Goal: Task Accomplishment & Management: Manage account settings

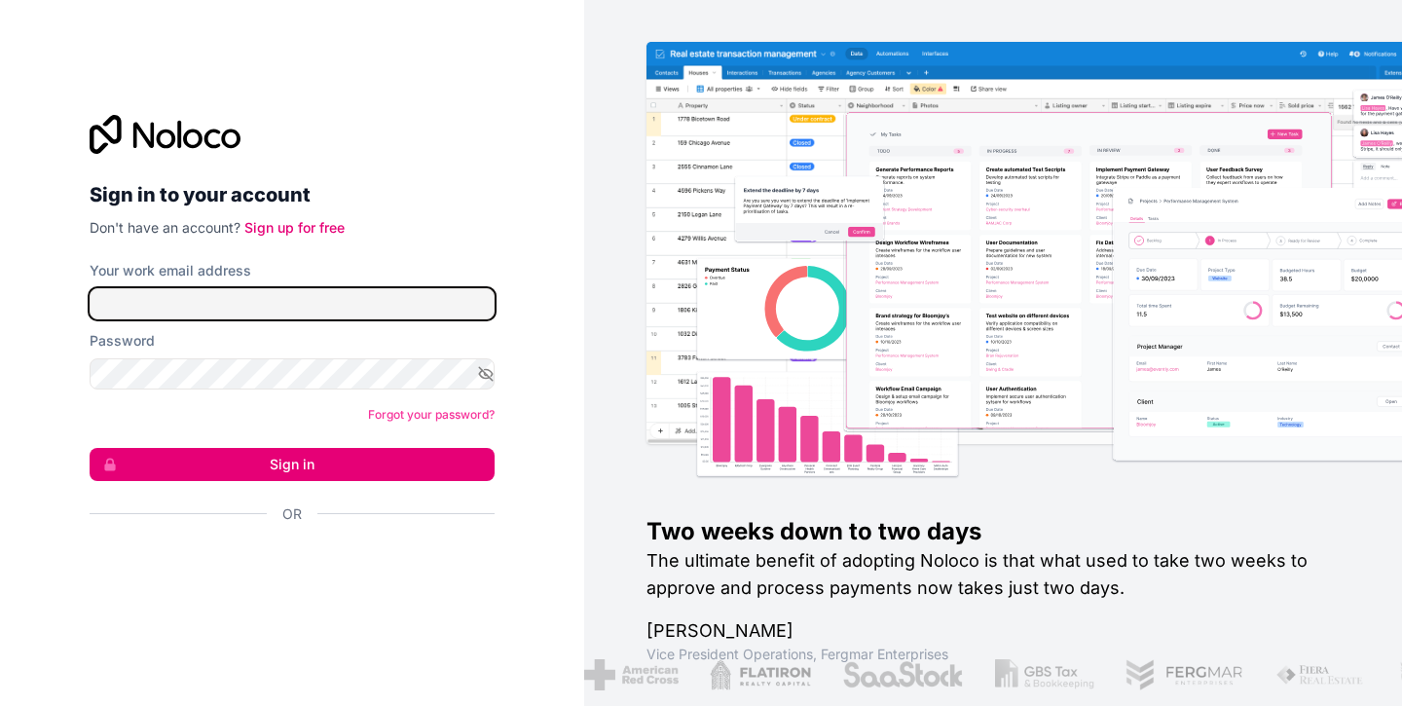
type input "**********"
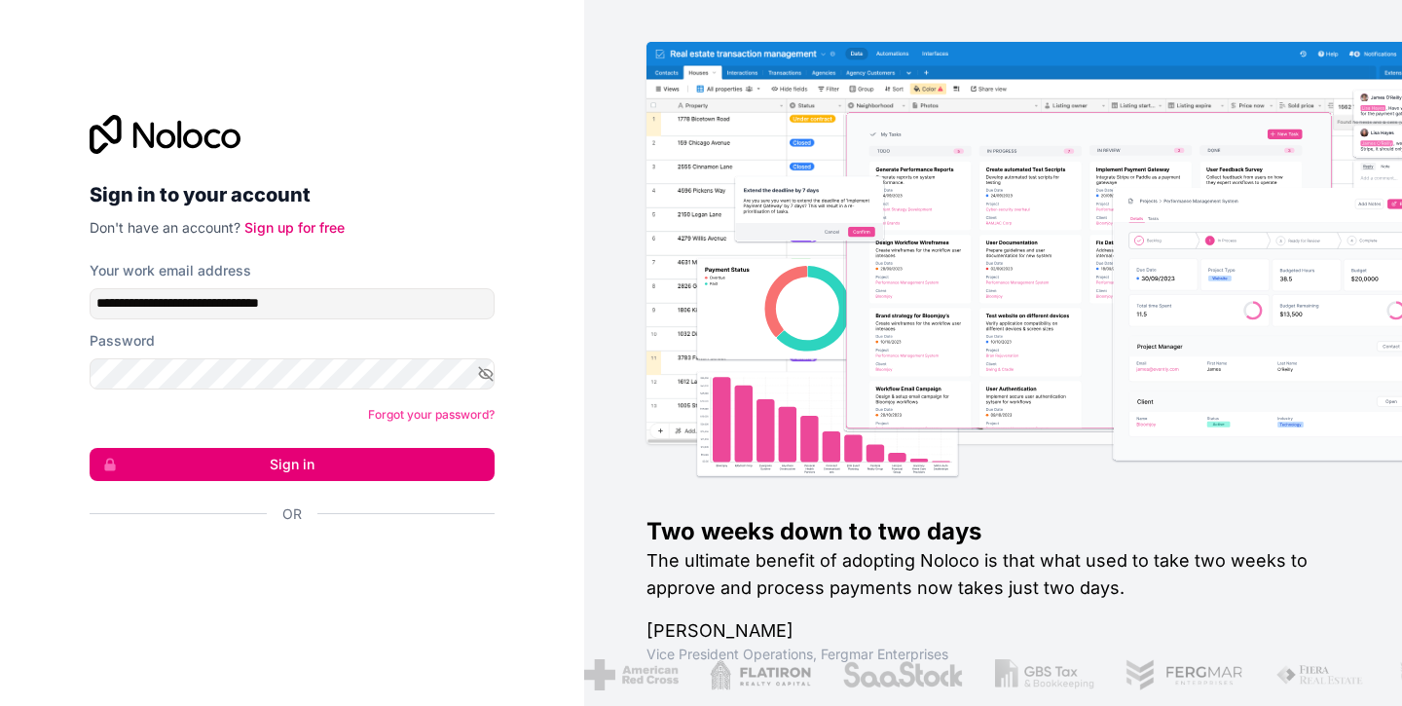
click at [258, 458] on button "Sign in" at bounding box center [292, 464] width 405 height 33
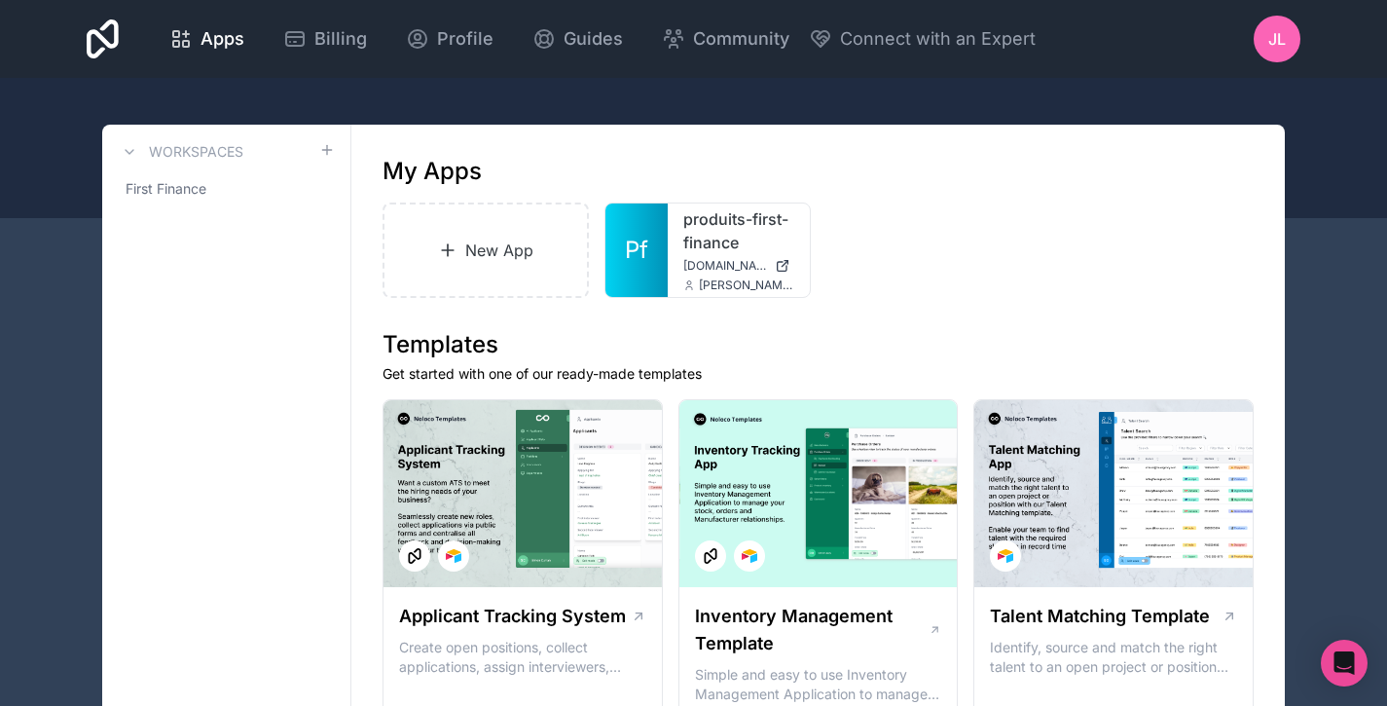
click at [696, 259] on span "produits-first-finance.noloco.co" at bounding box center [725, 266] width 84 height 16
click at [707, 245] on link "produits-first-finance" at bounding box center [738, 230] width 111 height 47
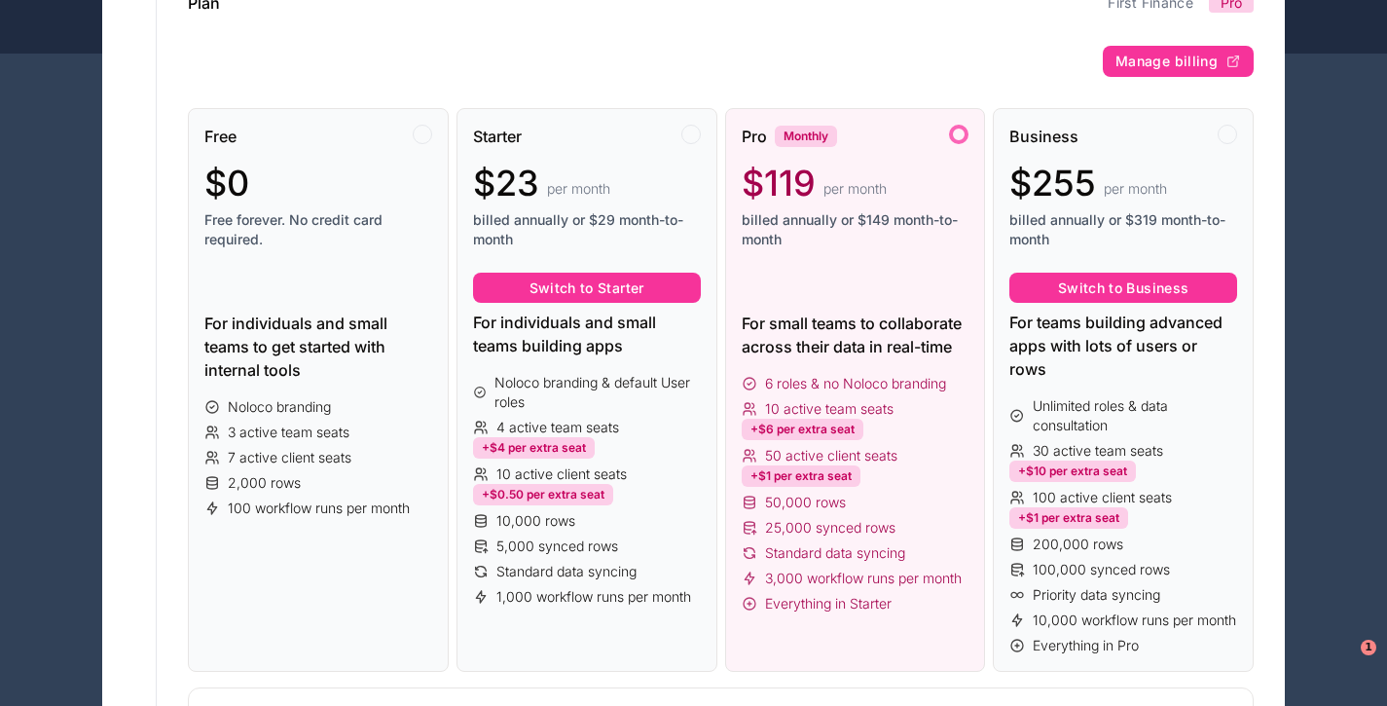
scroll to position [157, 0]
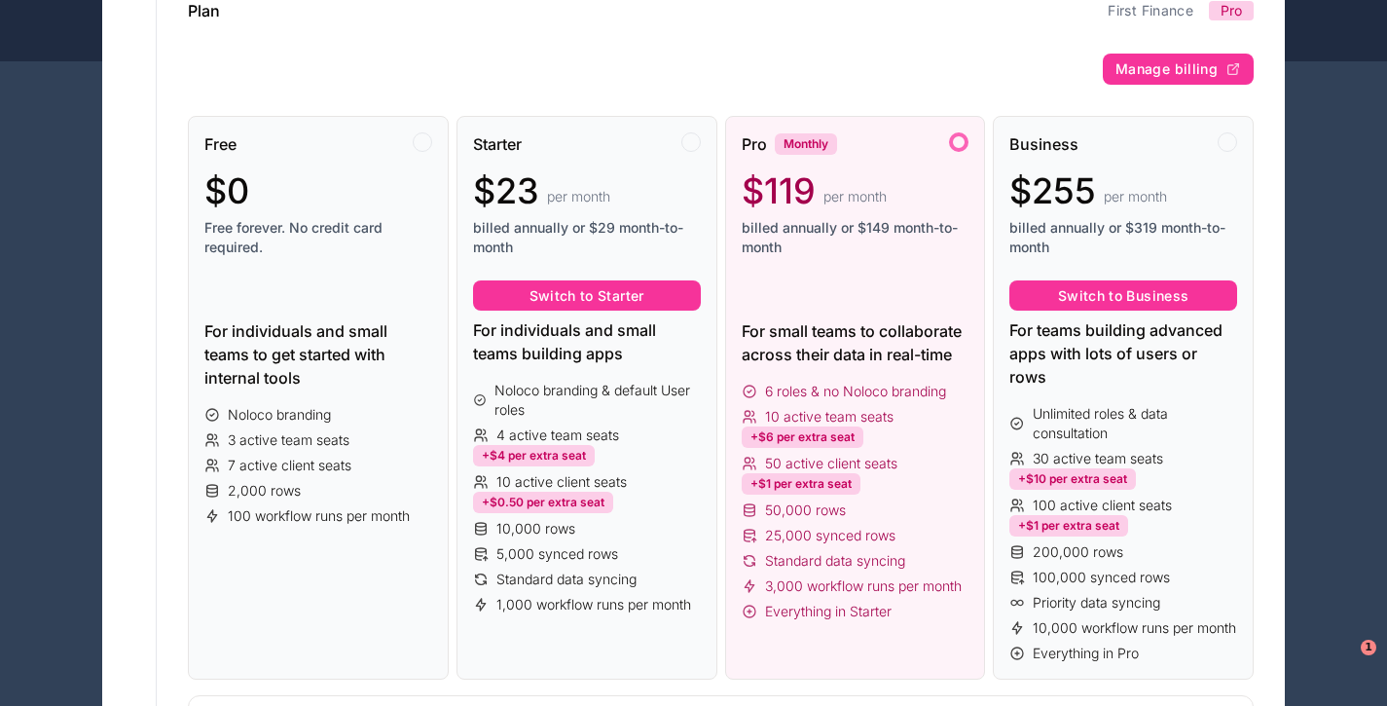
click at [1149, 63] on span "Manage billing" at bounding box center [1166, 69] width 102 height 18
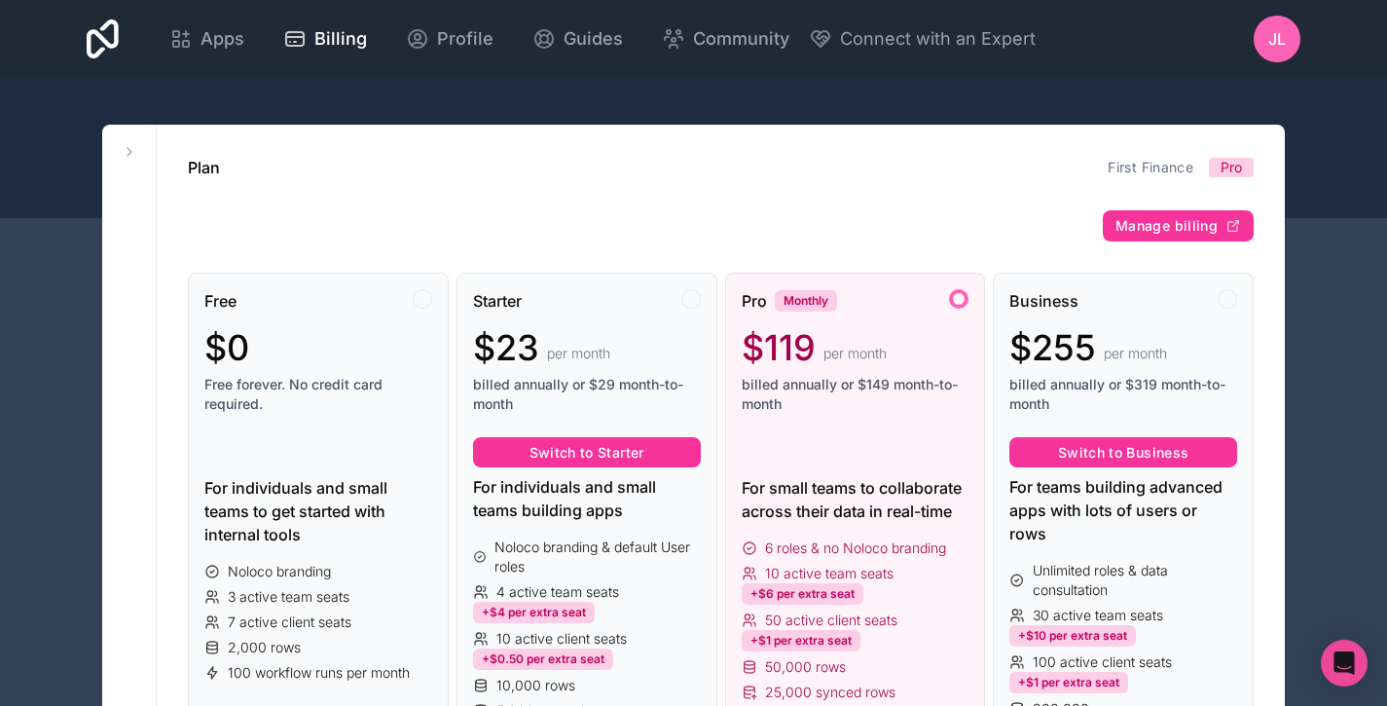
click at [1135, 226] on span "Manage billing" at bounding box center [1166, 226] width 102 height 18
